Goal: Information Seeking & Learning: Check status

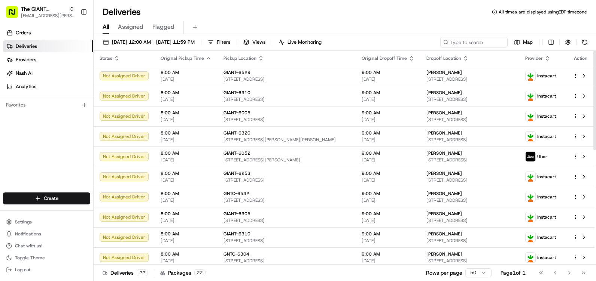
click at [114, 55] on th "Status" at bounding box center [124, 58] width 61 height 15
click at [563, 43] on button "button" at bounding box center [567, 42] width 10 height 10
click at [565, 43] on button "button" at bounding box center [567, 42] width 10 height 10
click at [525, 43] on span "Map" at bounding box center [528, 42] width 10 height 7
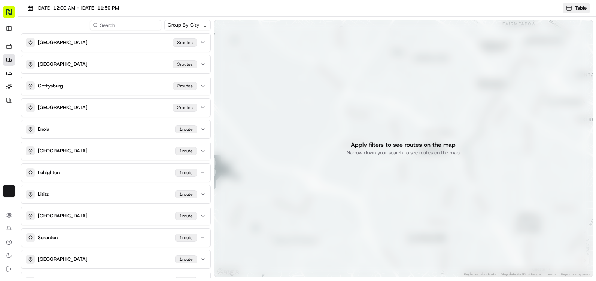
click at [570, 6] on button "Table" at bounding box center [575, 8] width 27 height 10
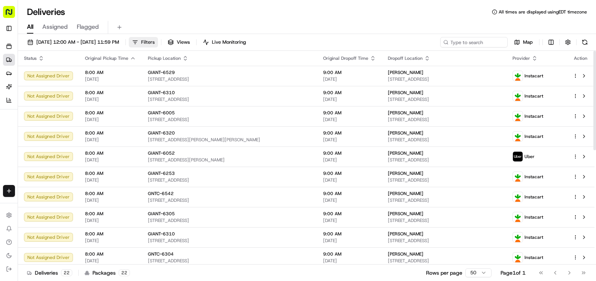
click at [158, 42] on button "Filters" at bounding box center [143, 42] width 29 height 10
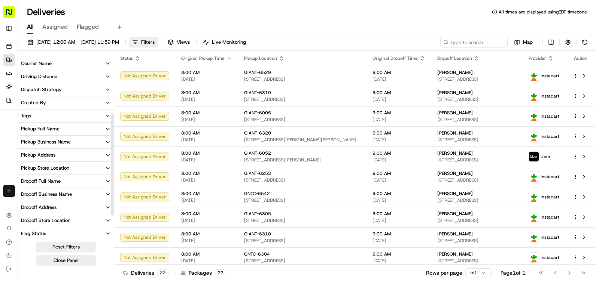
scroll to position [112, 0]
click at [55, 155] on div "Pickup Store Location" at bounding box center [45, 156] width 48 height 7
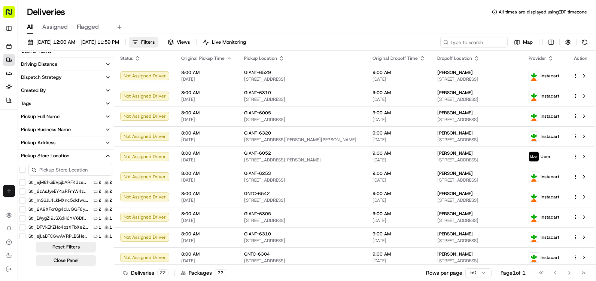
click at [53, 168] on input at bounding box center [70, 170] width 84 height 12
click at [25, 169] on button "button" at bounding box center [22, 170] width 6 height 6
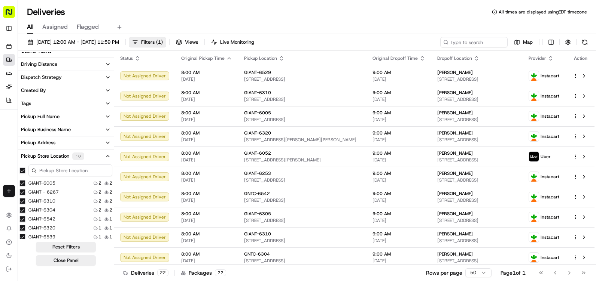
click at [21, 169] on button "button" at bounding box center [22, 171] width 6 height 6
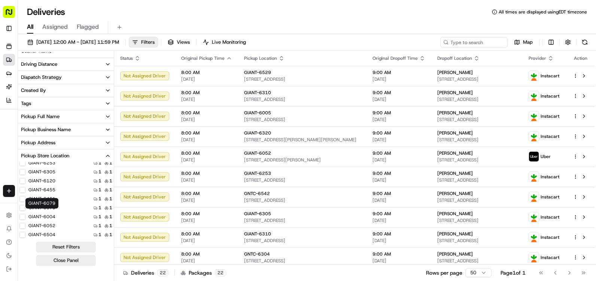
scroll to position [63, 0]
click at [25, 175] on button "GIANT-6539" at bounding box center [22, 174] width 6 height 6
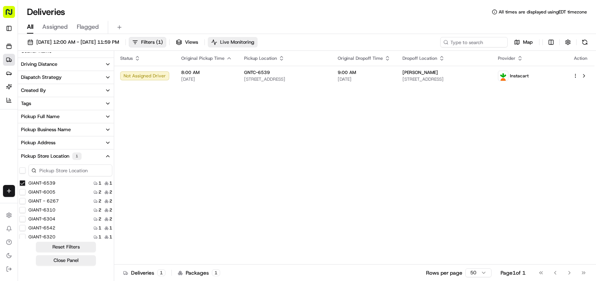
click at [254, 43] on span "Live Monitoring" at bounding box center [237, 42] width 34 height 7
